Goal: Information Seeking & Learning: Compare options

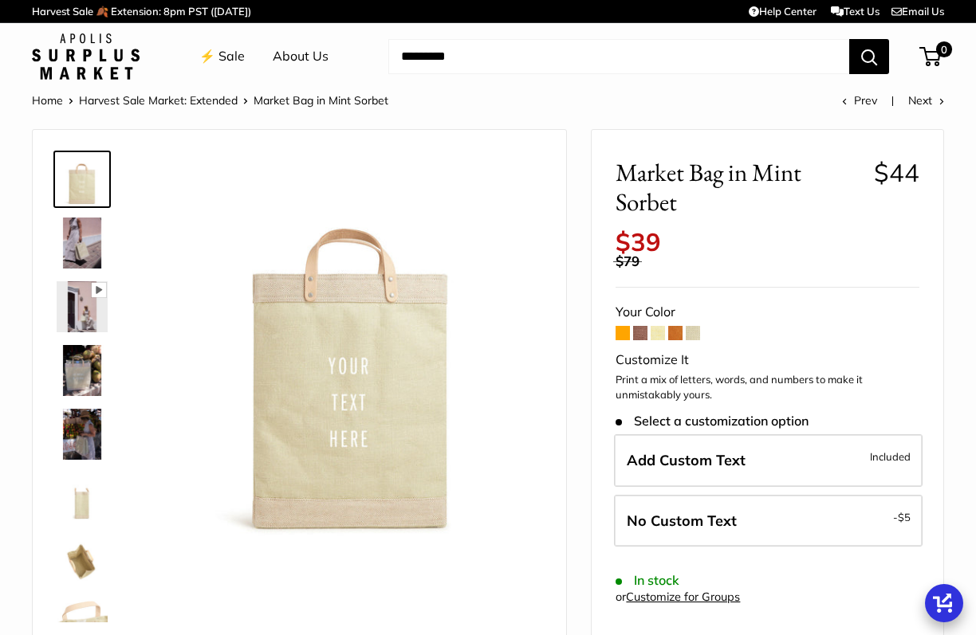
click at [636, 337] on span at bounding box center [640, 333] width 14 height 14
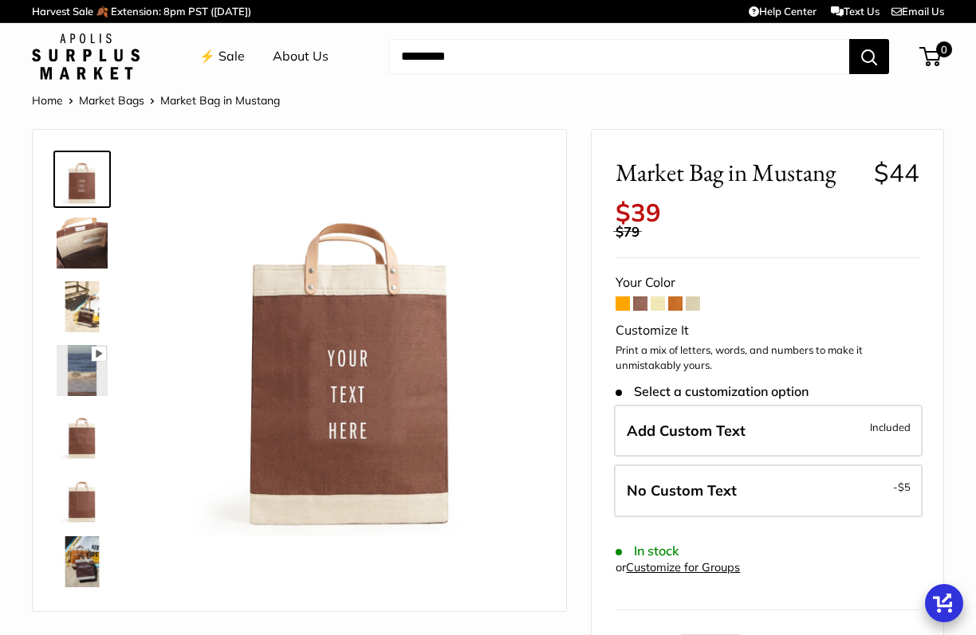
click at [658, 306] on span at bounding box center [657, 304] width 14 height 14
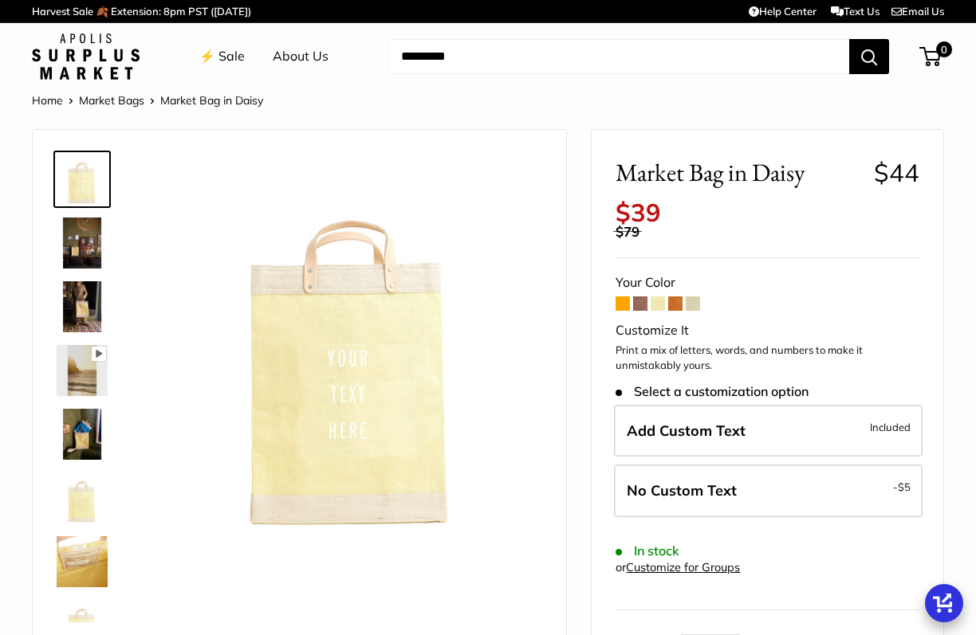
click at [678, 304] on span at bounding box center [675, 304] width 14 height 14
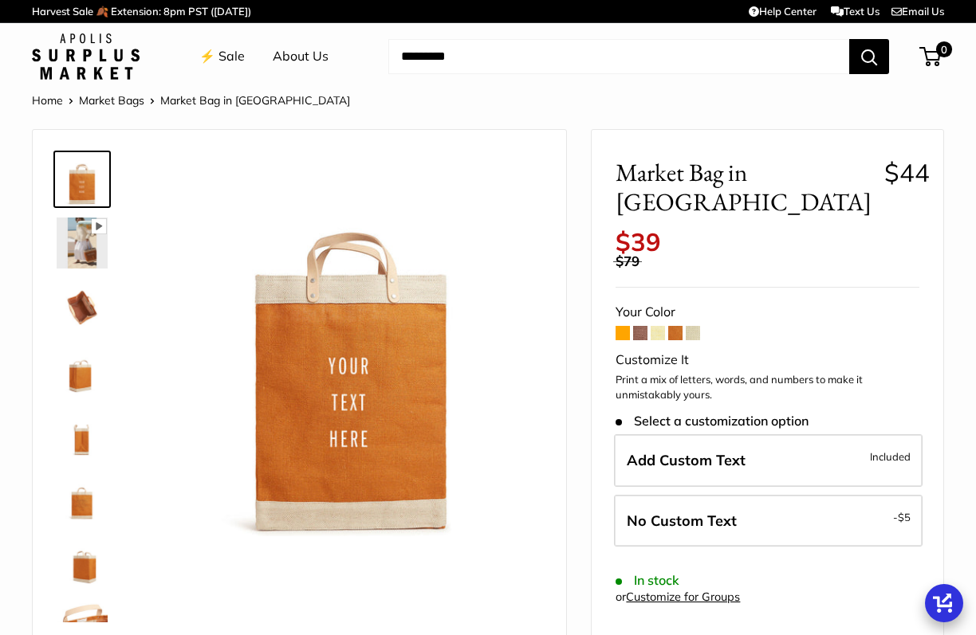
click at [83, 309] on img at bounding box center [82, 306] width 51 height 51
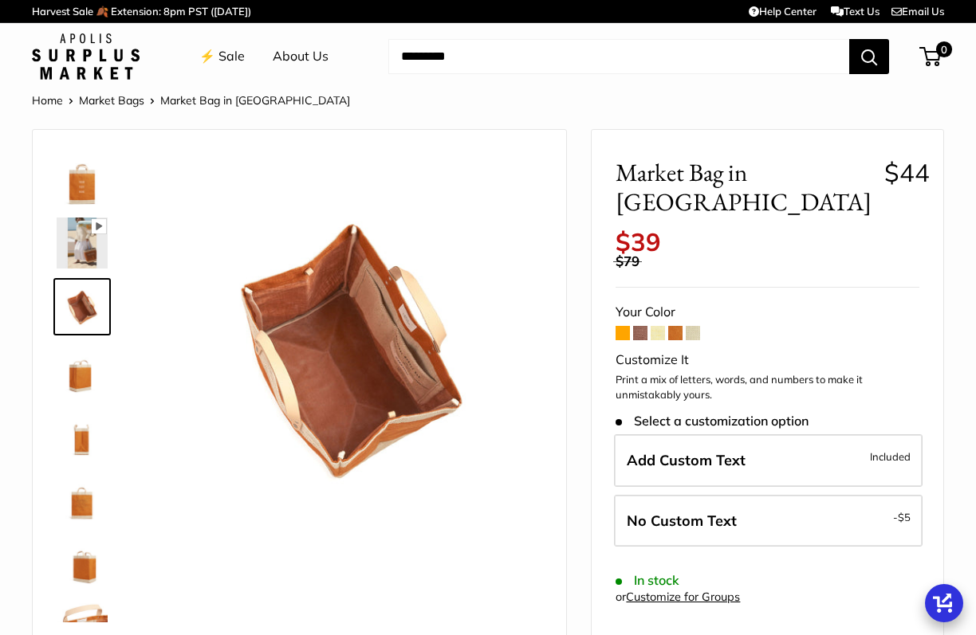
click at [84, 367] on img at bounding box center [82, 370] width 51 height 51
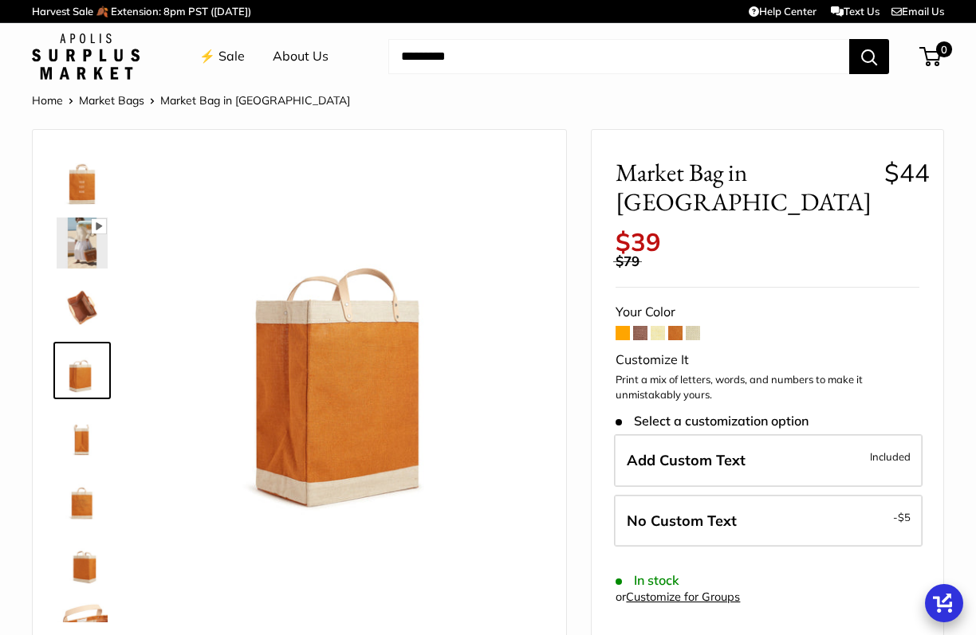
click at [79, 436] on img at bounding box center [82, 434] width 51 height 51
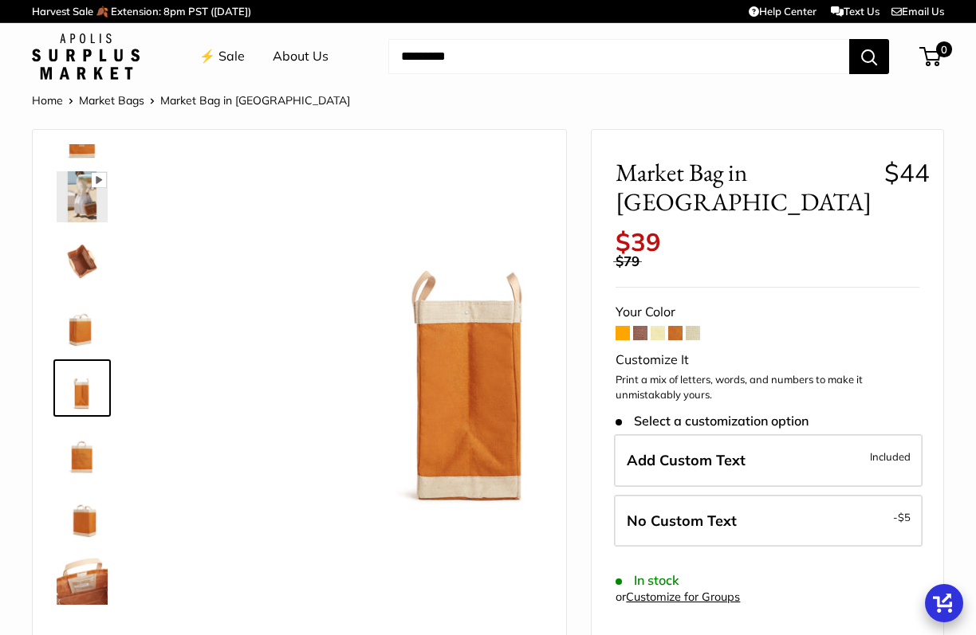
scroll to position [49, 0]
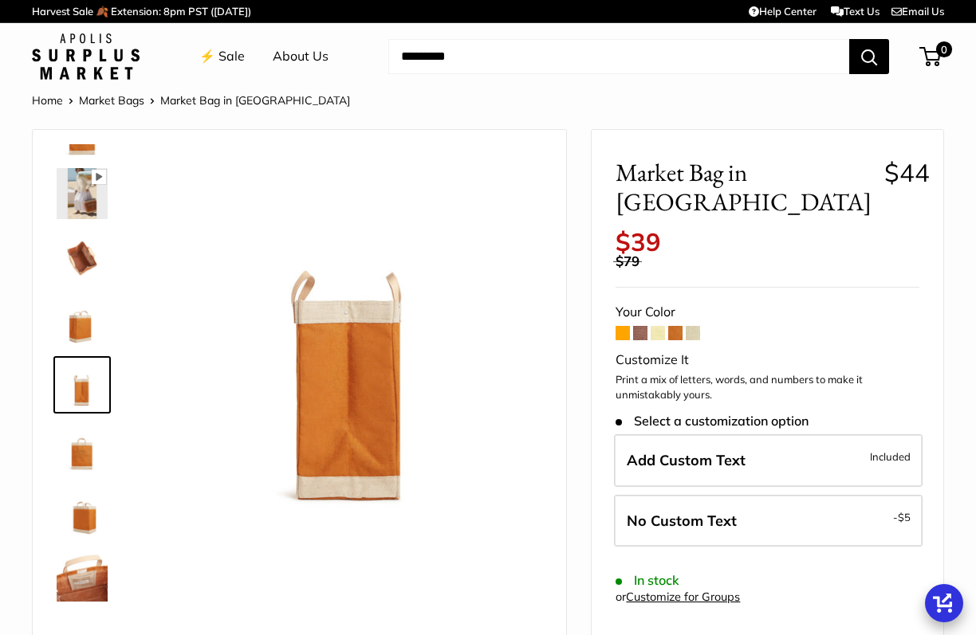
click at [79, 462] on img at bounding box center [82, 448] width 51 height 51
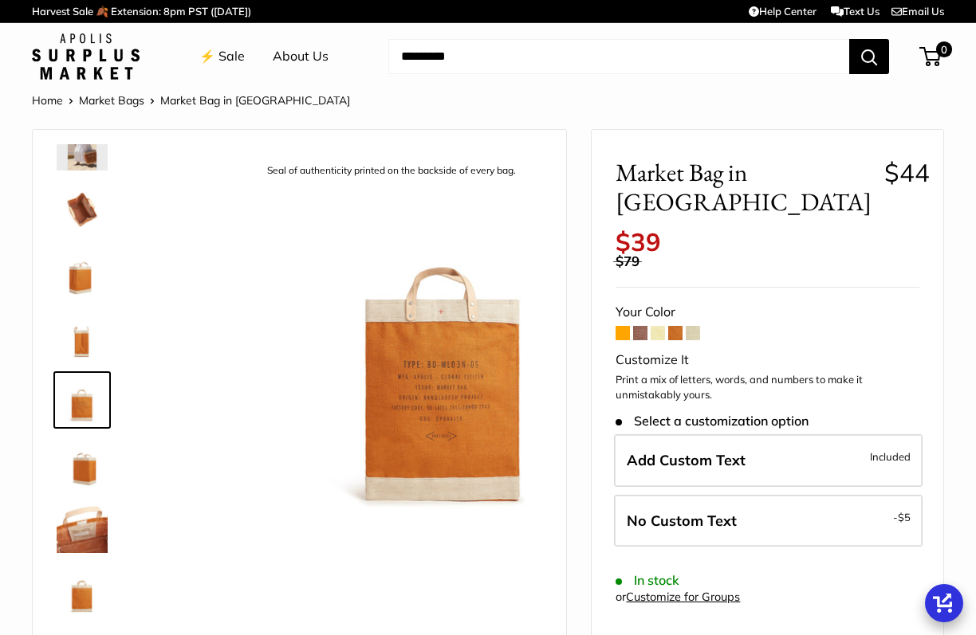
scroll to position [102, 0]
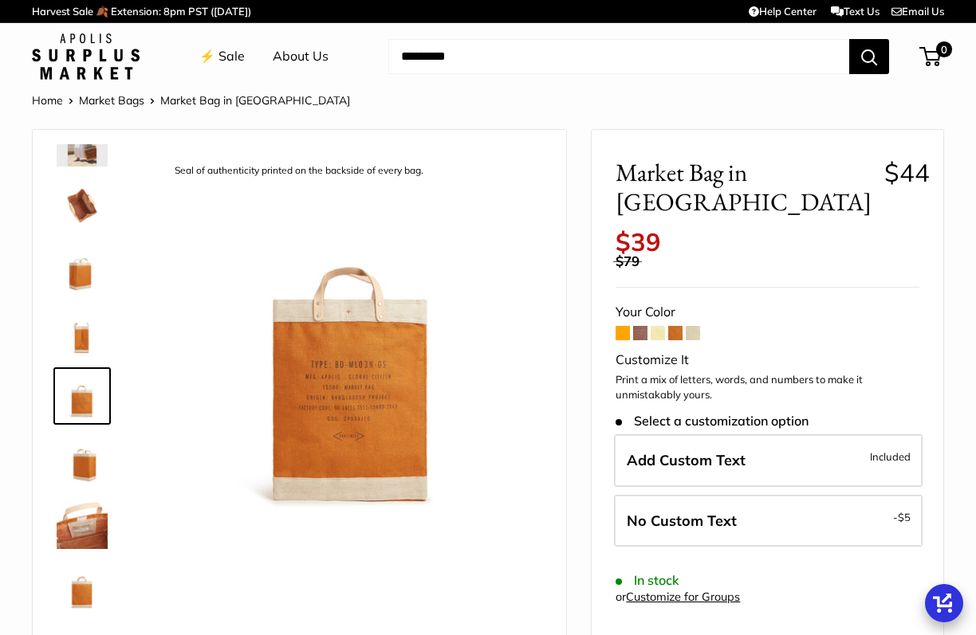
click at [86, 500] on img at bounding box center [82, 523] width 51 height 51
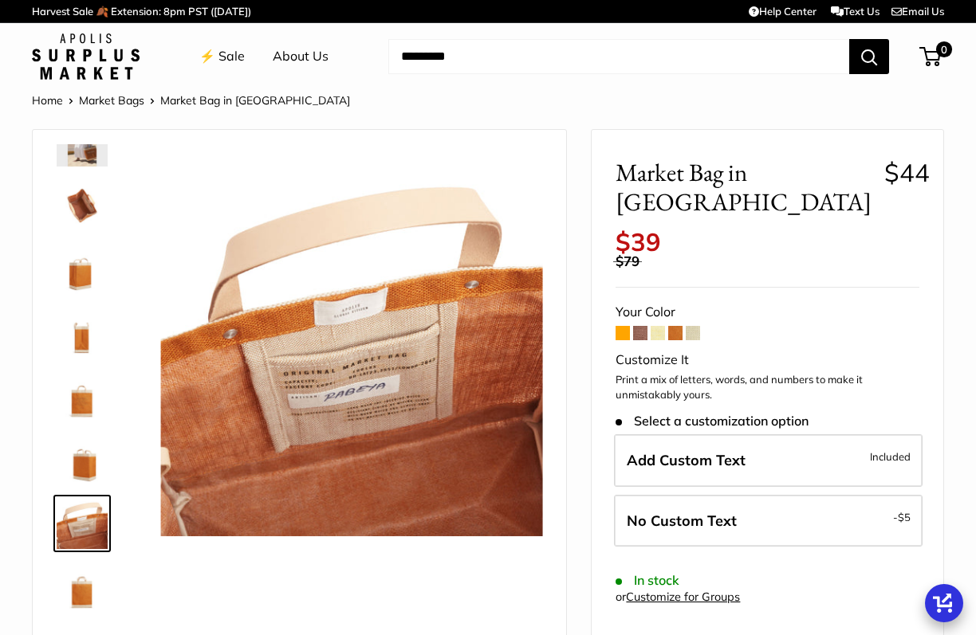
click at [88, 478] on img at bounding box center [82, 459] width 51 height 51
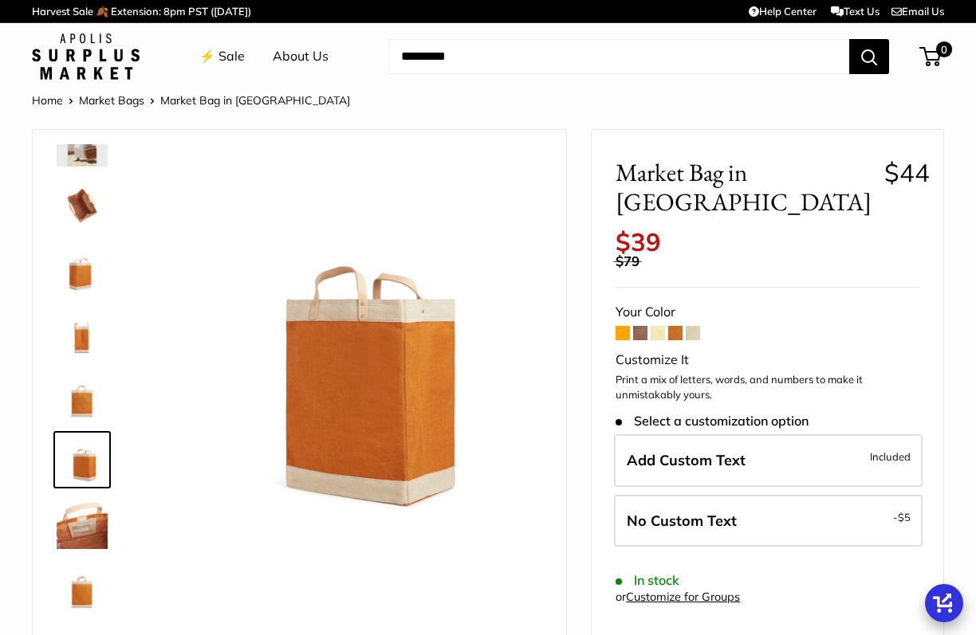
click at [68, 584] on img at bounding box center [82, 587] width 51 height 51
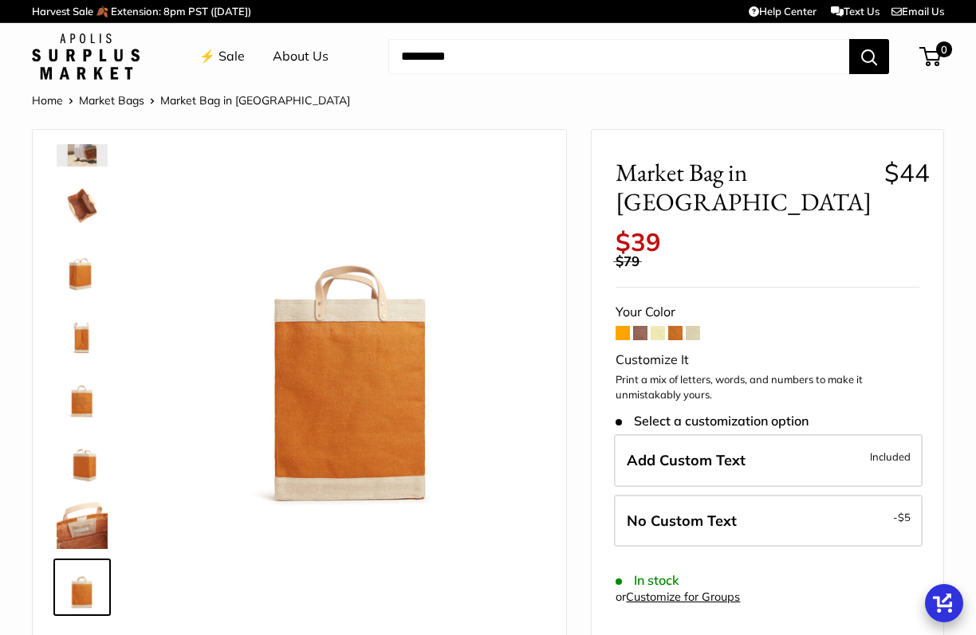
click at [84, 198] on img at bounding box center [82, 204] width 51 height 51
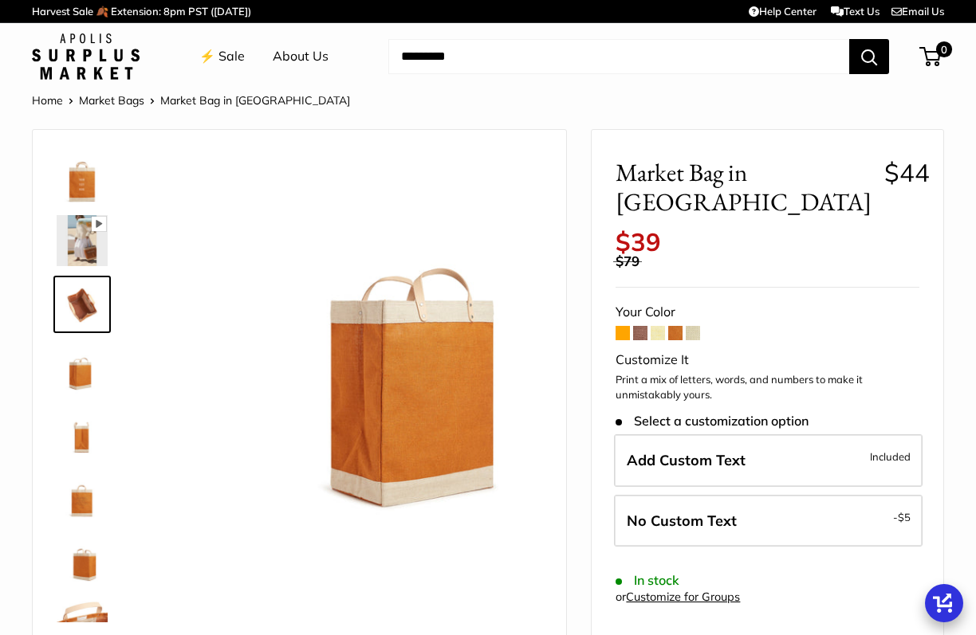
scroll to position [0, 0]
